Goal: Transaction & Acquisition: Subscribe to service/newsletter

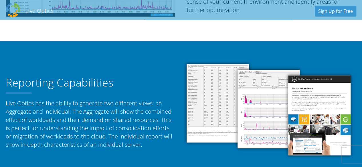
scroll to position [343, 0]
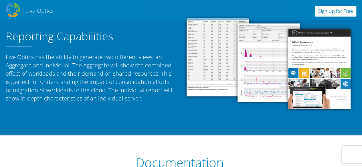
click at [332, 7] on div "Live Optics Live Optics Sign Up for Free" at bounding box center [181, 9] width 362 height 17
click at [332, 11] on link "Sign Up for Free" at bounding box center [335, 11] width 41 height 11
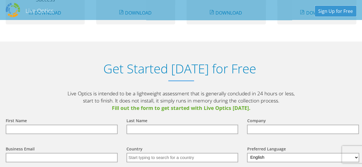
scroll to position [594, 0]
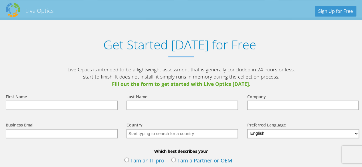
click at [92, 106] on input "text" at bounding box center [62, 105] width 112 height 9
type input "Raviteja"
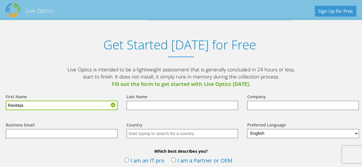
click at [132, 109] on input "text" at bounding box center [182, 105] width 112 height 9
type input "[PERSON_NAME]"
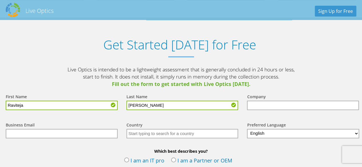
click at [257, 105] on input "text" at bounding box center [303, 105] width 112 height 9
type input "lancesoft"
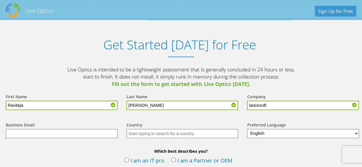
click at [90, 131] on input "text" at bounding box center [62, 133] width 112 height 9
type input "[EMAIL_ADDRESS][PERSON_NAME]"
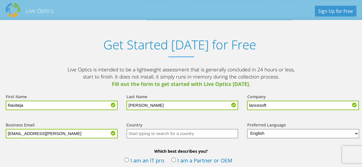
click at [160, 135] on input "text" at bounding box center [182, 133] width 112 height 9
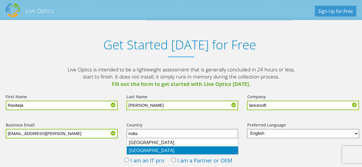
click at [158, 149] on li "[GEOGRAPHIC_DATA]" at bounding box center [182, 151] width 111 height 8
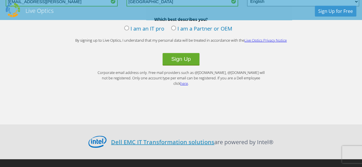
scroll to position [700, 0]
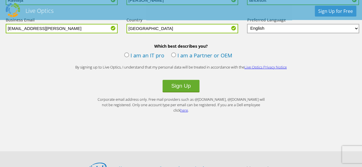
type input "[GEOGRAPHIC_DATA]"
click at [93, 89] on div "Sign Up" at bounding box center [181, 86] width 362 height 13
click at [122, 55] on div "Which best describes you? I am an IT pro I am a Partner or OEM" at bounding box center [181, 52] width 362 height 18
click at [127, 56] on label "I am an IT pro" at bounding box center [144, 56] width 40 height 9
click at [0, 0] on input "I am an IT pro" at bounding box center [0, 0] width 0 height 0
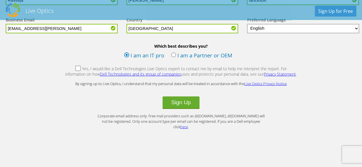
click at [66, 67] on label "Yes, I would like a Dell Technologies Live Optics expert to contact me by email…" at bounding box center [181, 72] width 232 height 12
click at [0, 0] on input "Yes, I would like a Dell Technologies Live Optics expert to contact me by email…" at bounding box center [0, 0] width 0 height 0
click at [181, 106] on button "Sign Up" at bounding box center [180, 103] width 37 height 13
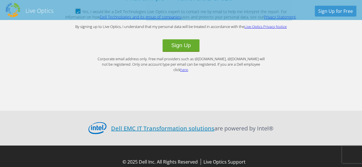
scroll to position [671, 0]
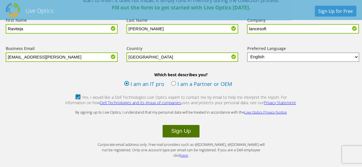
click at [180, 130] on button "Sign Up" at bounding box center [180, 131] width 37 height 13
click at [179, 132] on button "Sign Up" at bounding box center [180, 131] width 37 height 13
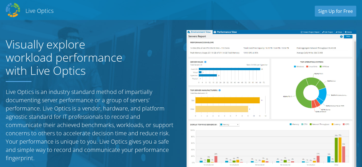
select select "101"
